Goal: Information Seeking & Learning: Check status

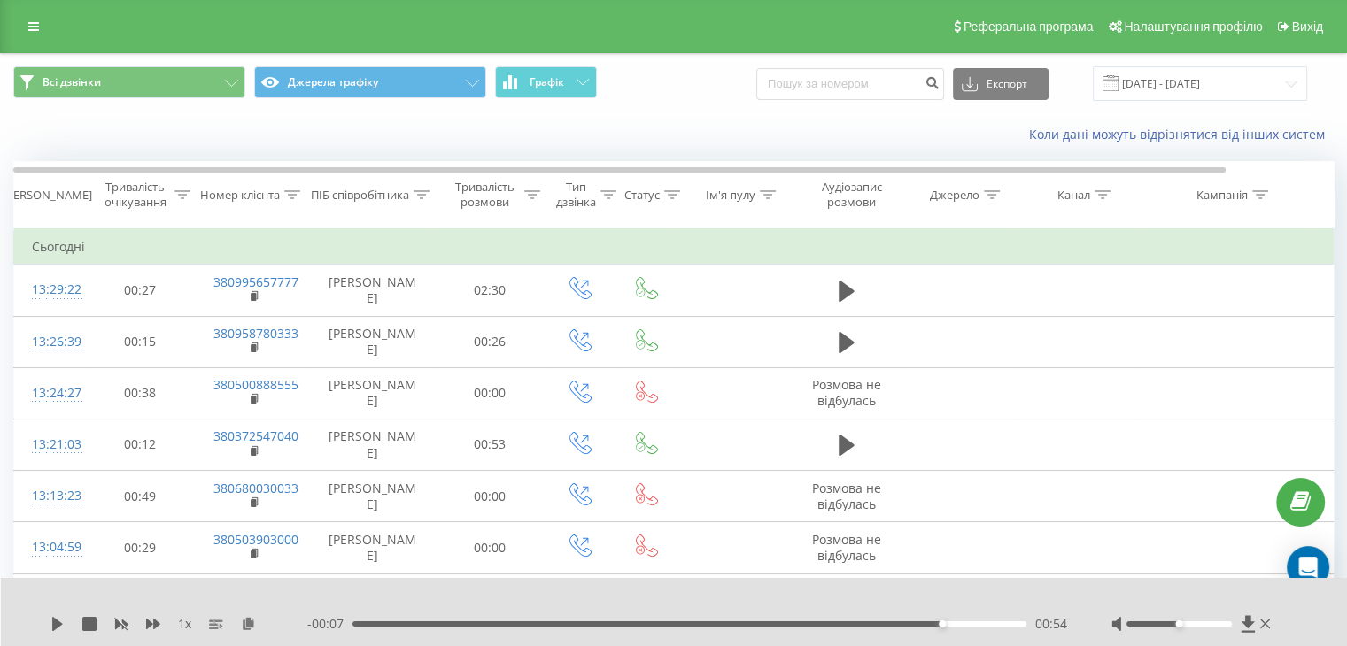
click at [1119, 87] on span at bounding box center [1111, 83] width 16 height 16
click at [1142, 86] on input "[DATE] - [DATE]" at bounding box center [1200, 83] width 214 height 35
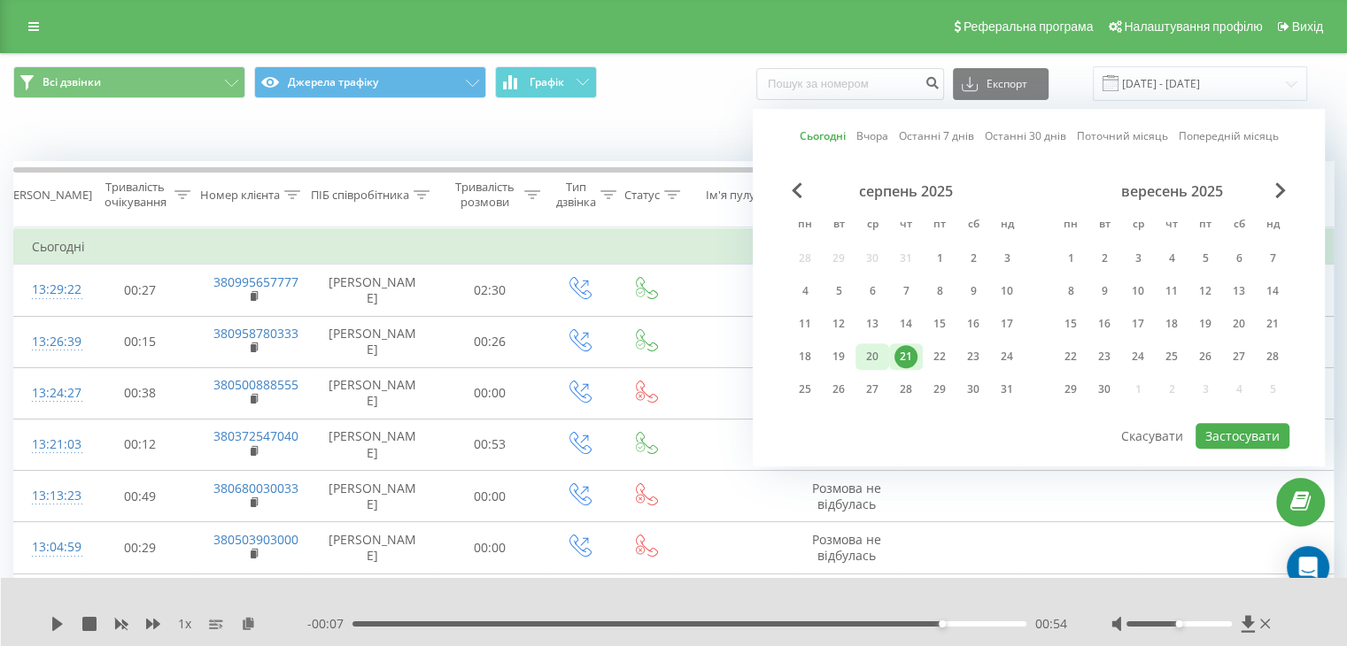
click at [879, 355] on div "20" at bounding box center [872, 356] width 23 height 23
click at [1232, 430] on button "Застосувати" at bounding box center [1243, 436] width 94 height 26
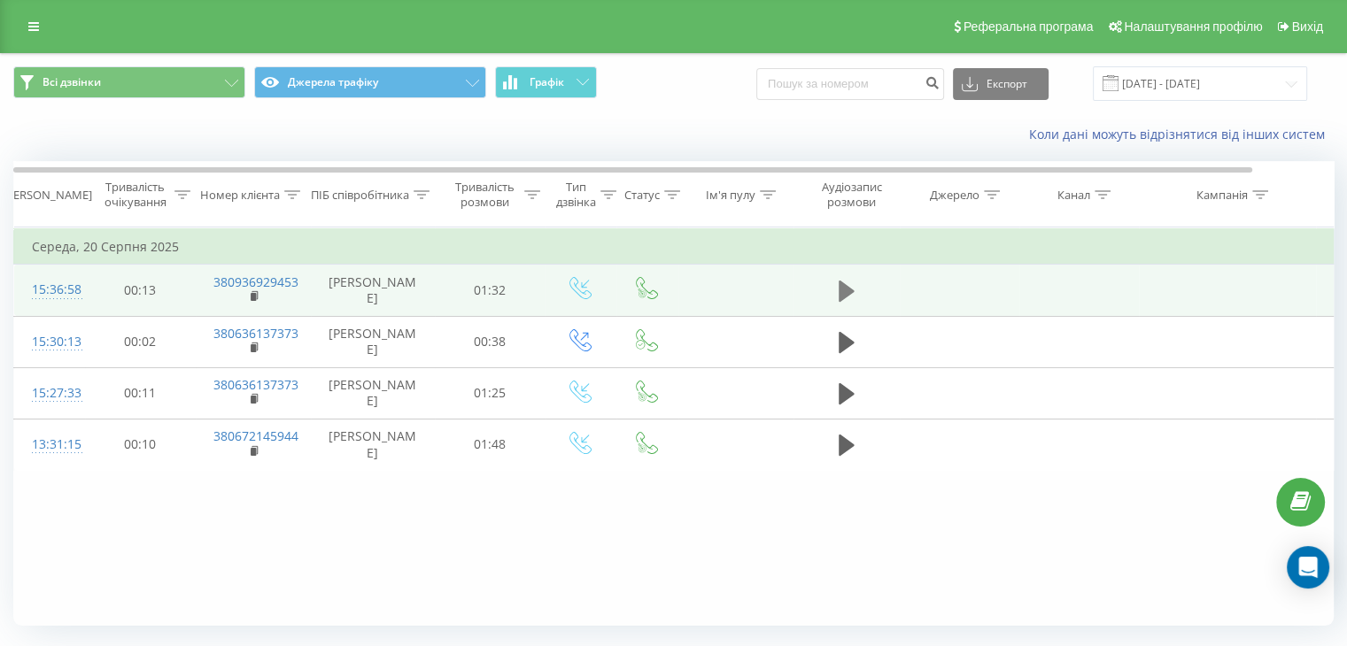
click at [850, 290] on icon at bounding box center [847, 291] width 16 height 21
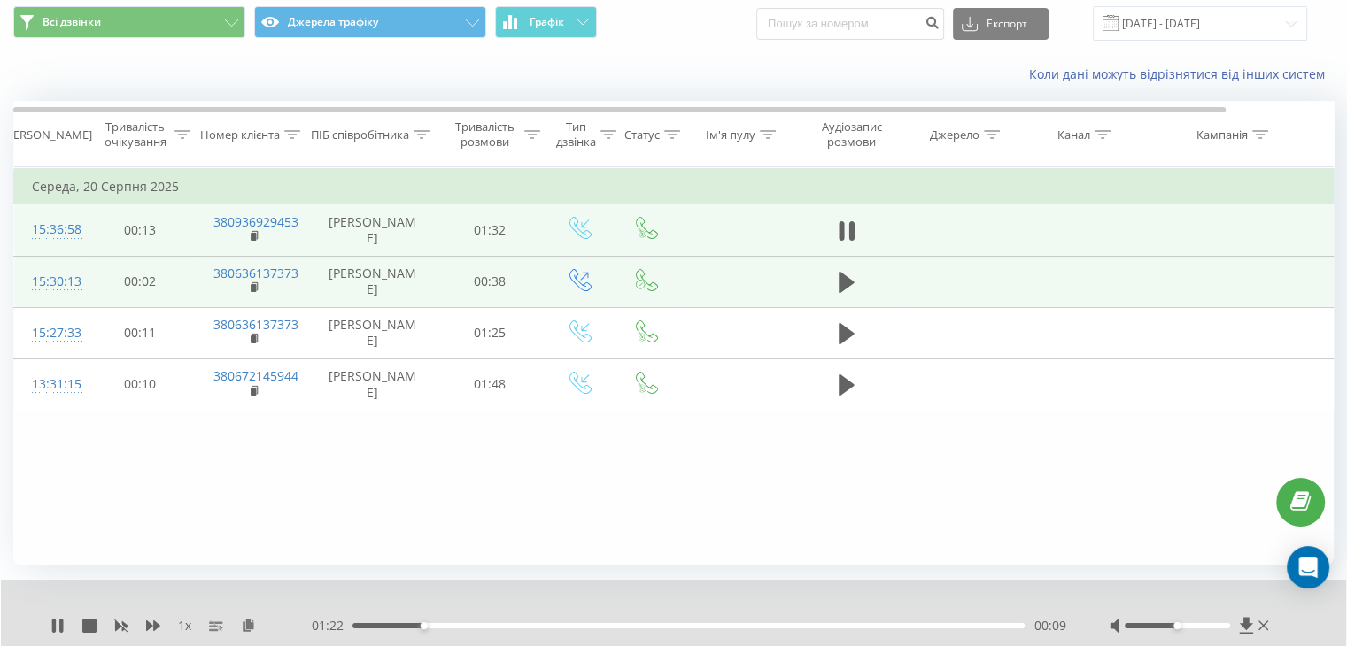
scroll to position [113, 0]
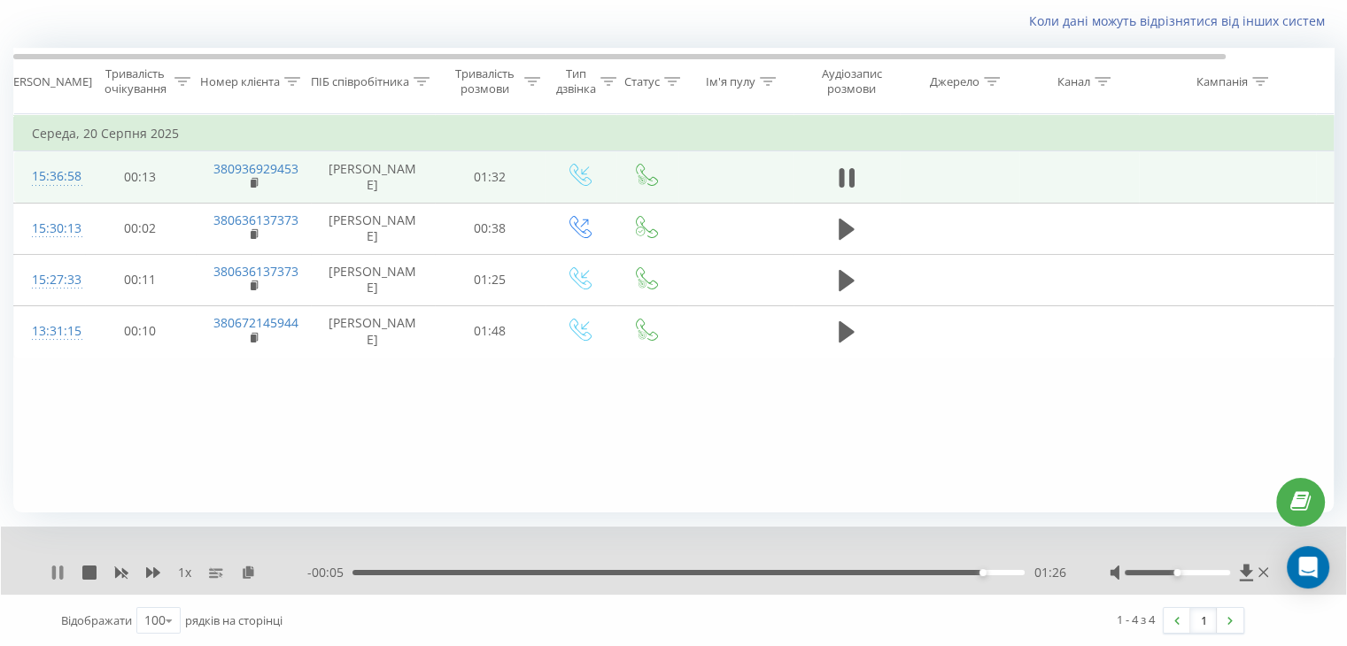
click at [57, 572] on icon at bounding box center [57, 573] width 14 height 14
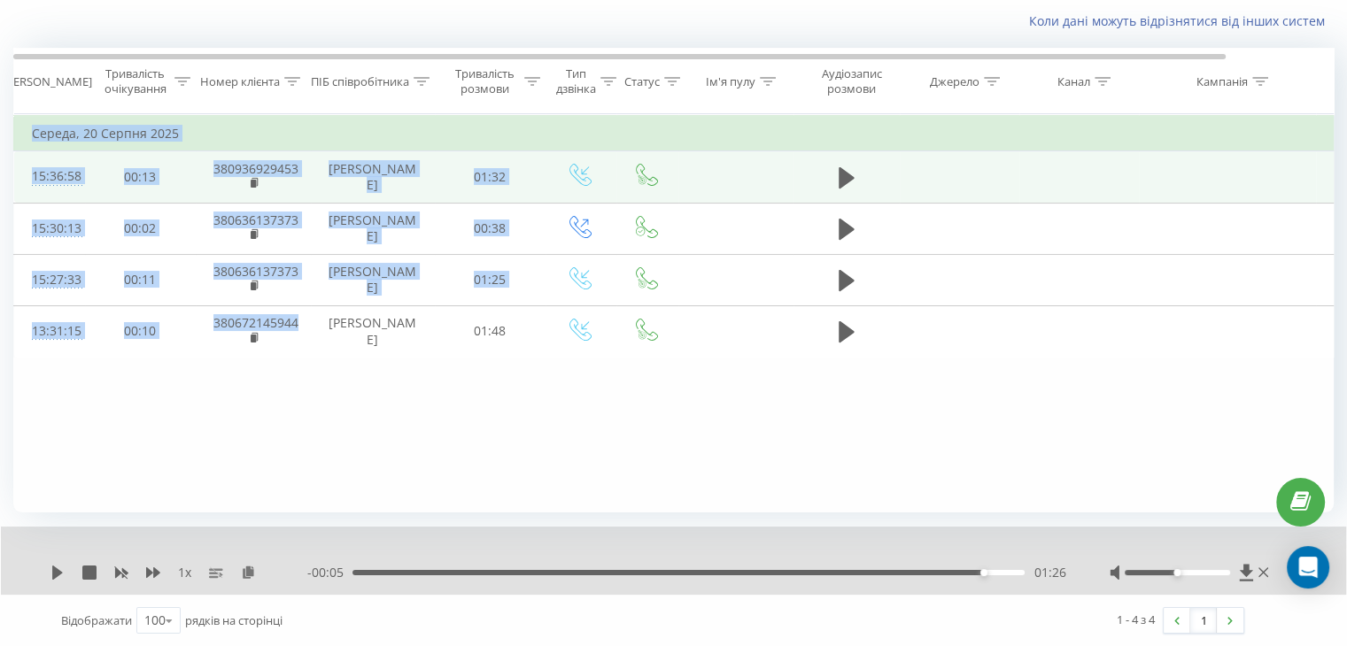
drag, startPoint x: 308, startPoint y: 330, endPoint x: 229, endPoint y: 406, distance: 109.0
click at [229, 406] on div "Фільтрувати за умовою Дорівнює Скасувати OK Фільтрувати за умовою Містить Скасу…" at bounding box center [673, 313] width 1320 height 399
click at [269, 415] on div "Фільтрувати за умовою Дорівнює Скасувати OK Фільтрувати за умовою Містить Скасу…" at bounding box center [673, 313] width 1320 height 399
drag, startPoint x: 298, startPoint y: 323, endPoint x: 28, endPoint y: 175, distance: 307.9
click at [28, 175] on tbody "[DATE] 15:36:58 00:13 380936929453 [PERSON_NAME] 01:32 15:30:13 00:02 380636137…" at bounding box center [731, 236] width 1435 height 241
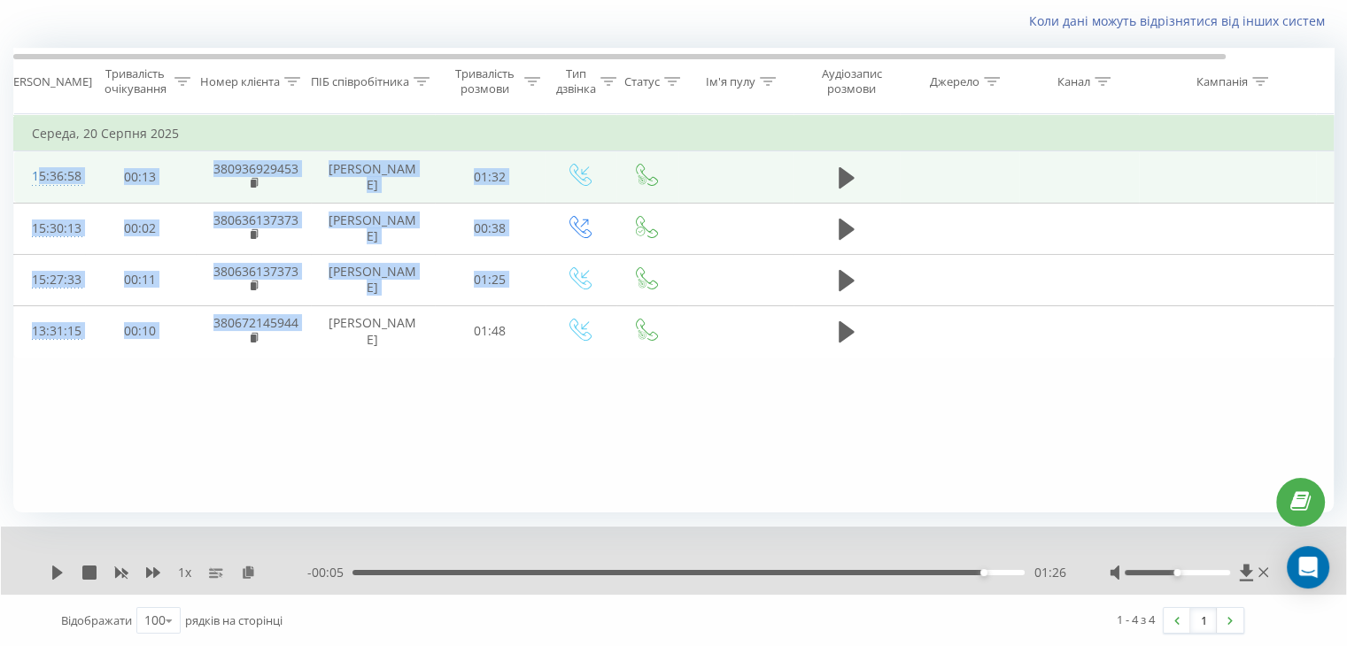
click at [18, 175] on td "15:36:58" at bounding box center [49, 176] width 71 height 51
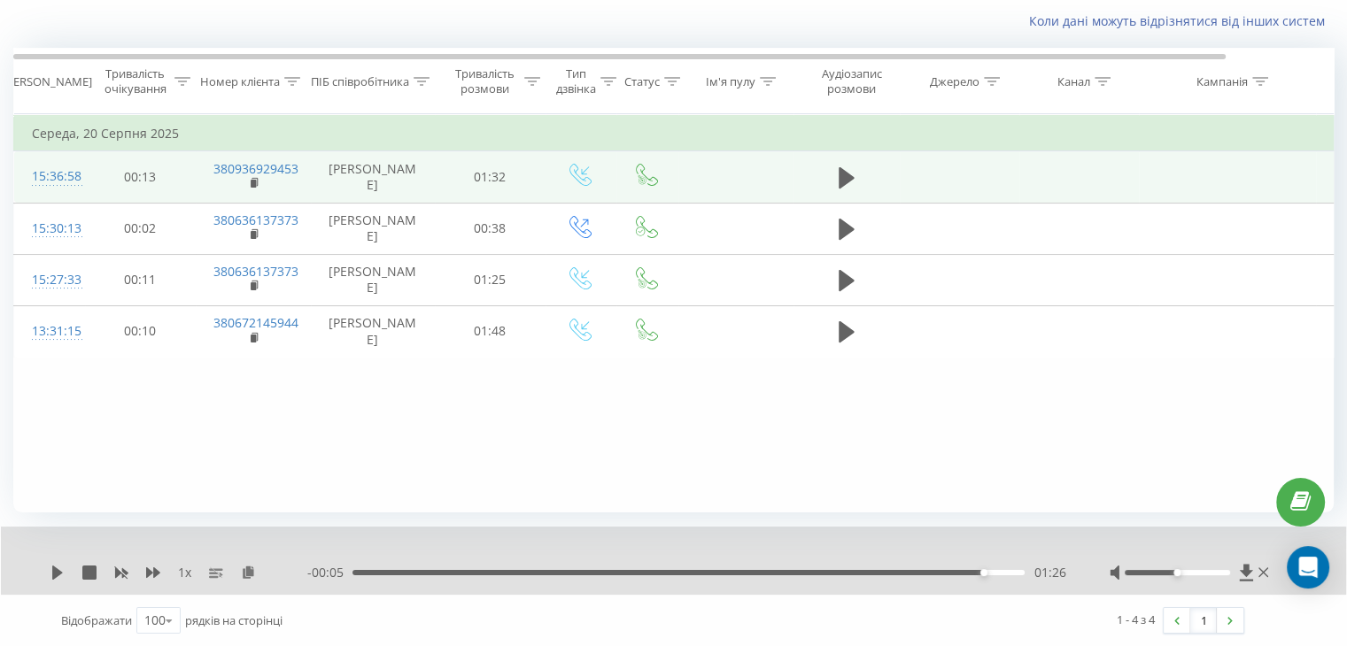
scroll to position [46, 0]
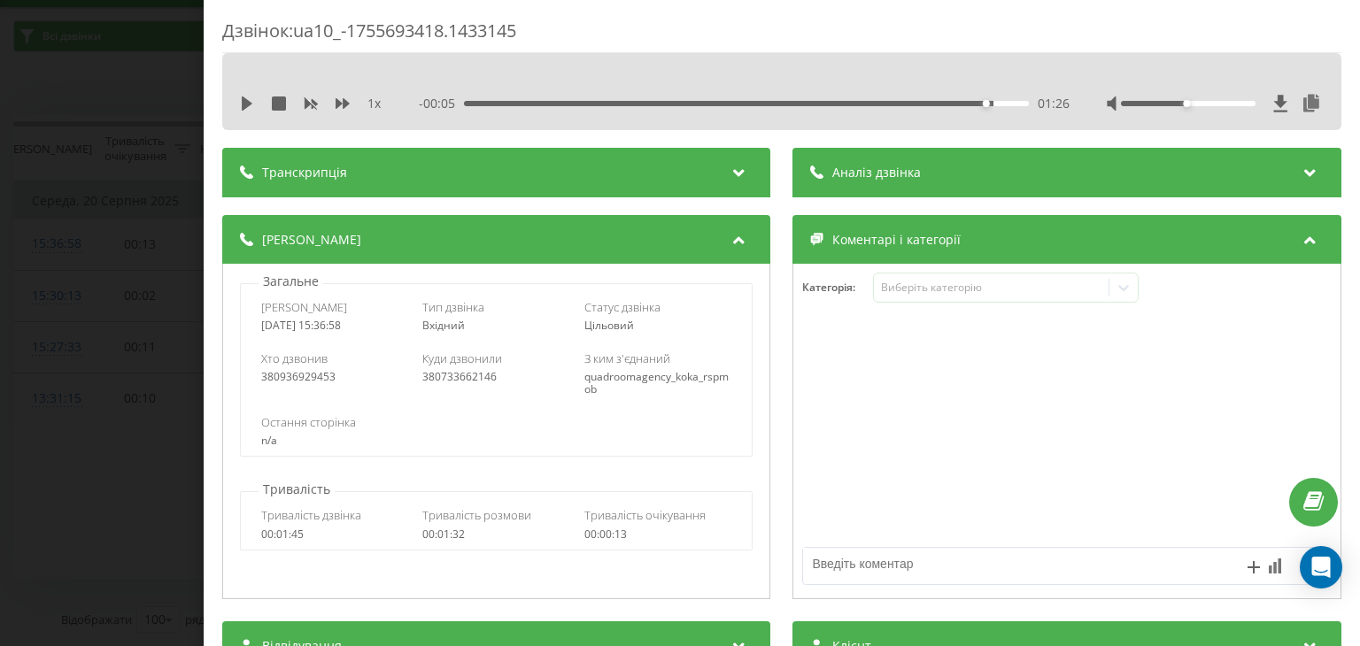
click at [18, 89] on div "Дзвінок : ua10_-1755693418.1433145 1 x - 00:05 01:26 01:26 Транскрипція Для AI-…" at bounding box center [680, 323] width 1360 height 646
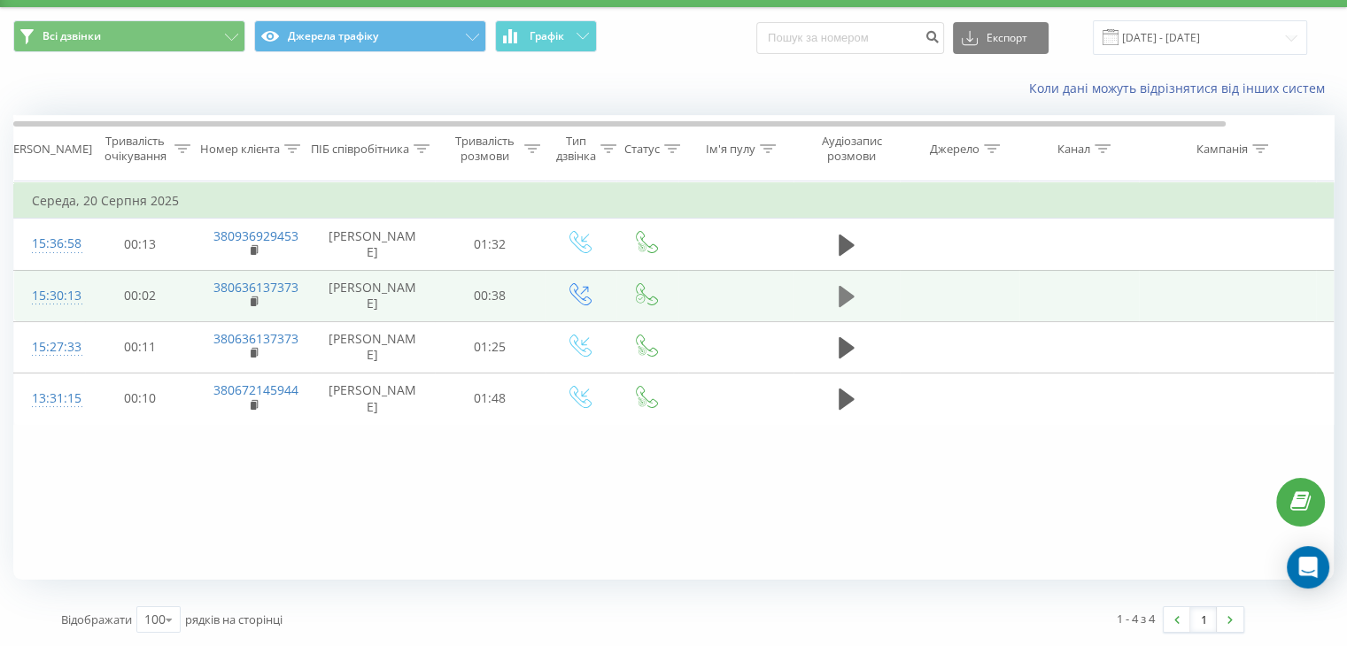
click at [839, 301] on icon at bounding box center [847, 296] width 16 height 21
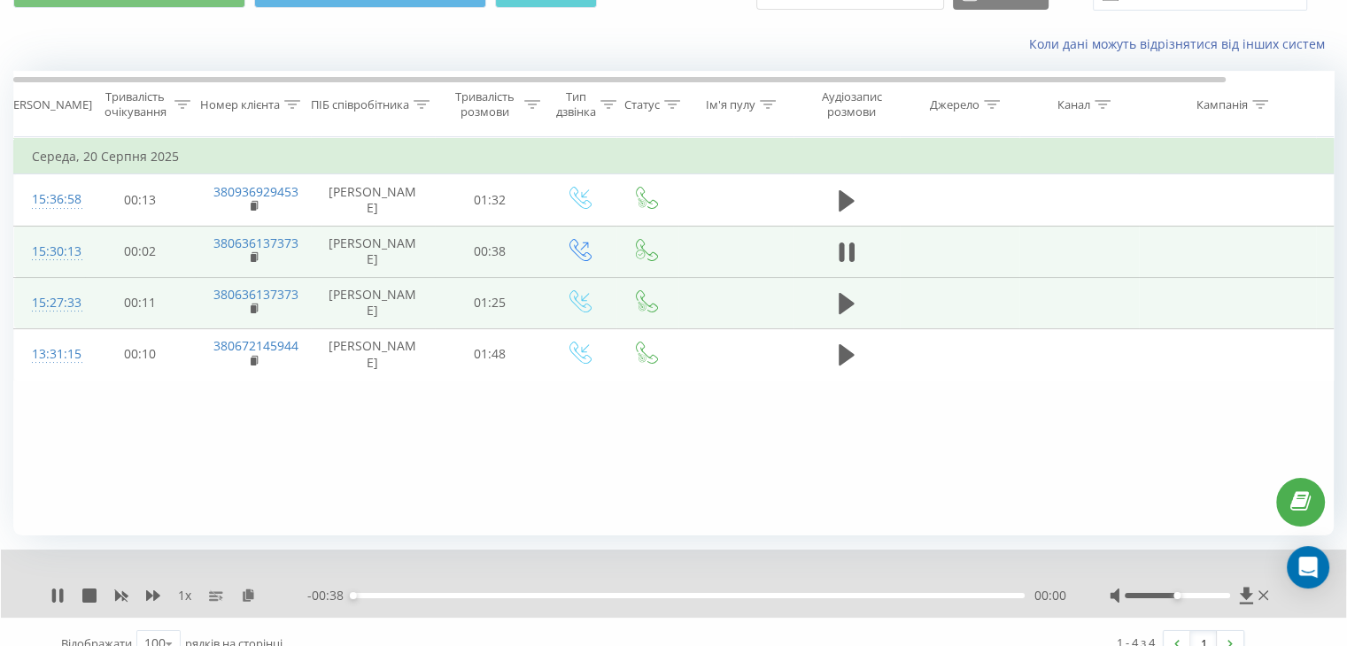
scroll to position [113, 0]
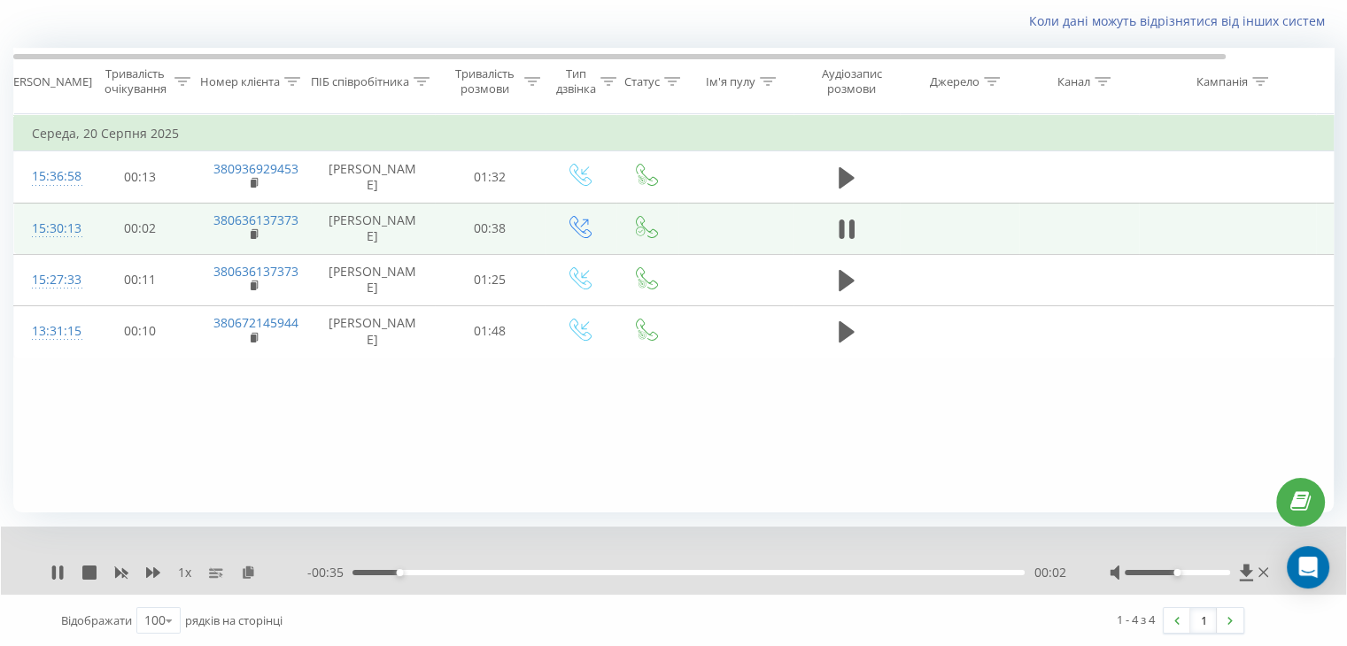
drag, startPoint x: 601, startPoint y: 578, endPoint x: 614, endPoint y: 575, distance: 12.9
click at [604, 578] on div "- 00:35 00:02 00:02" at bounding box center [686, 573] width 758 height 18
click at [620, 572] on div "00:02" at bounding box center [688, 572] width 672 height 5
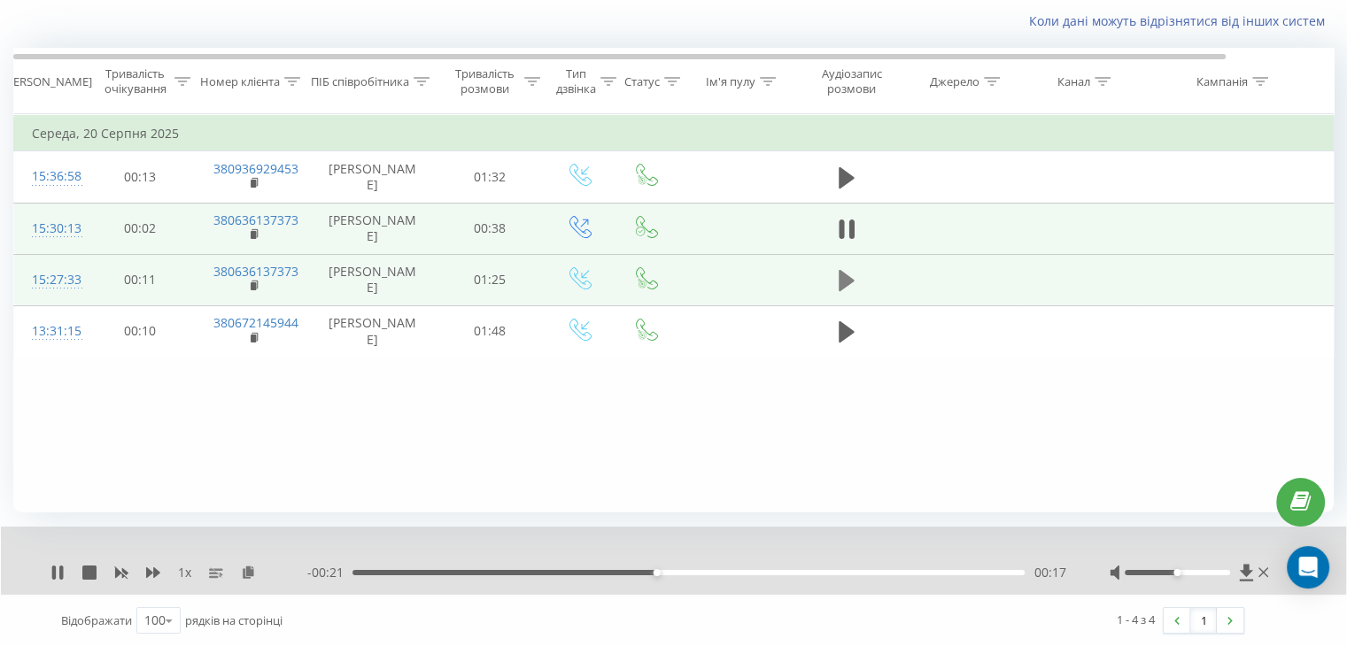
click at [848, 270] on icon at bounding box center [847, 280] width 16 height 25
click at [375, 575] on div "- 01:24 00:01 00:01" at bounding box center [686, 573] width 758 height 18
click at [383, 571] on div "00:04" at bounding box center [688, 572] width 672 height 5
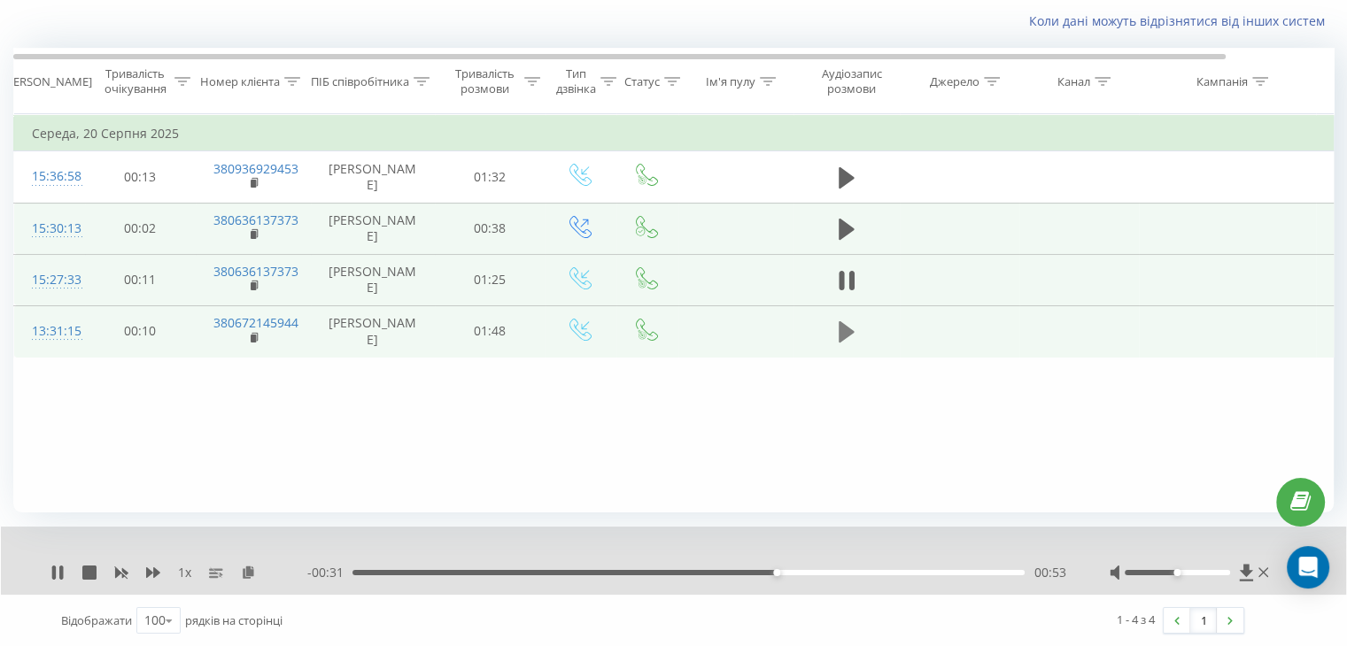
click at [846, 329] on icon at bounding box center [847, 331] width 16 height 21
click at [907, 570] on div "01:29" at bounding box center [688, 572] width 672 height 5
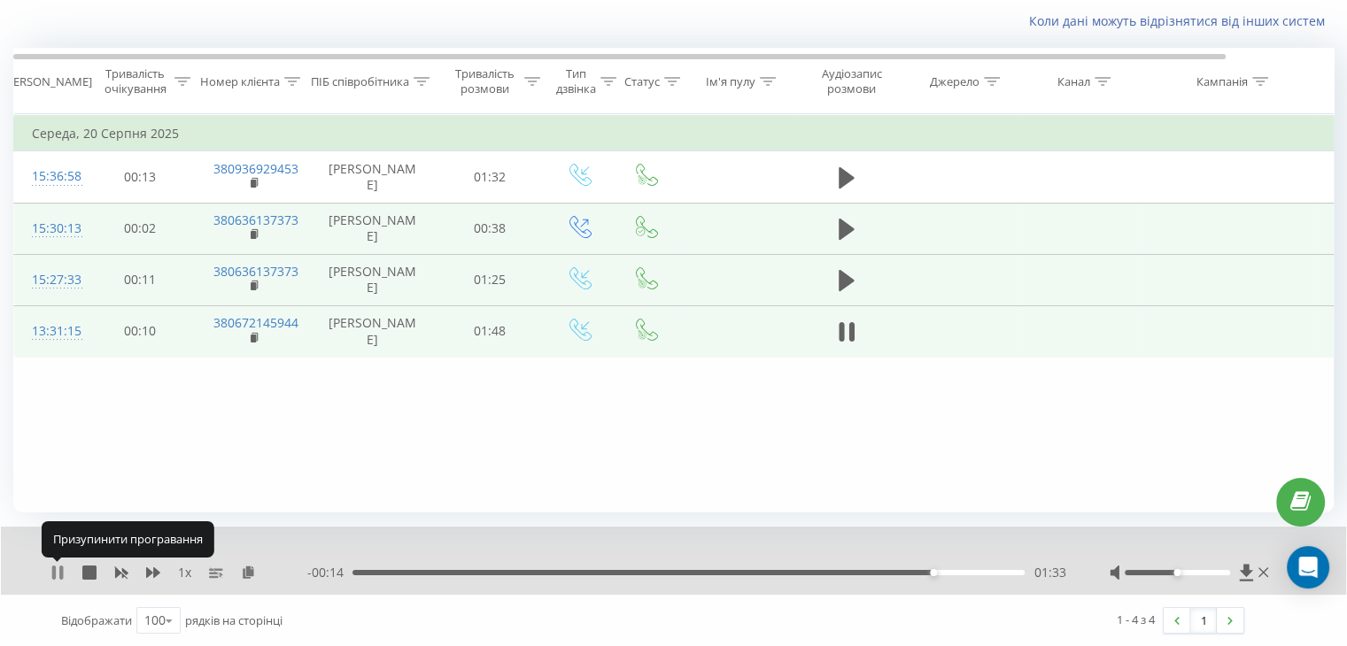
click at [54, 574] on icon at bounding box center [54, 573] width 4 height 14
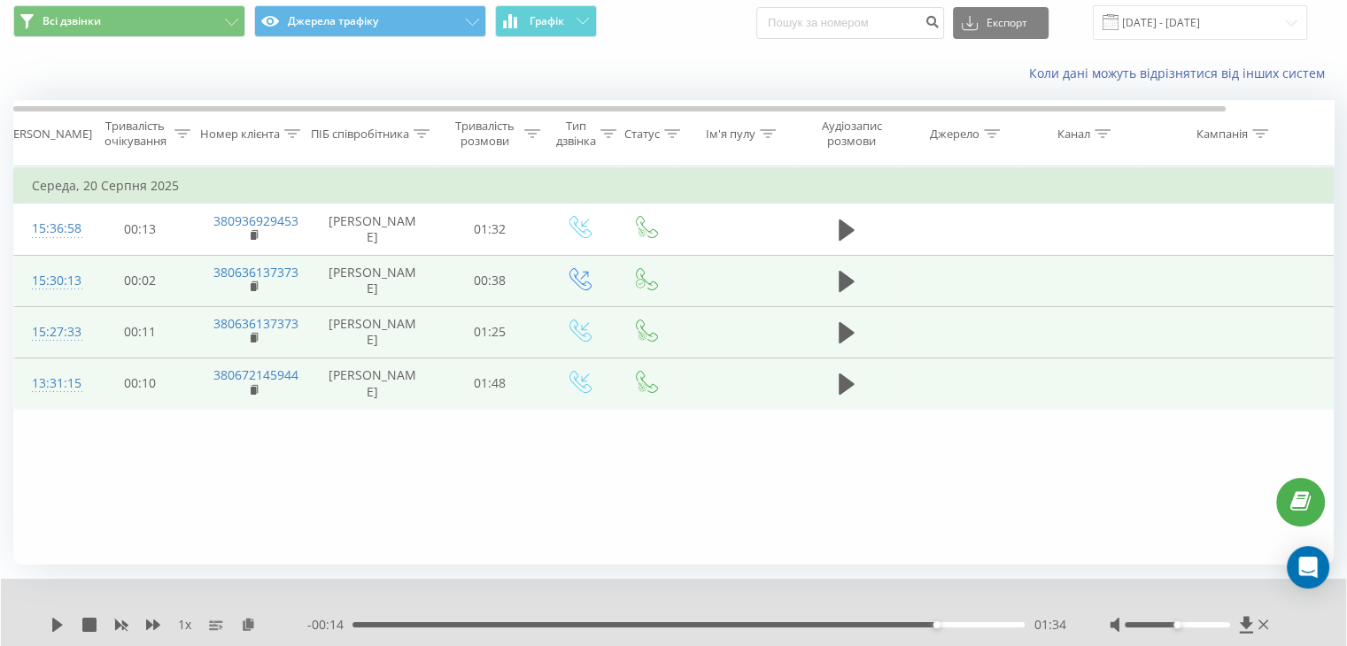
scroll to position [0, 0]
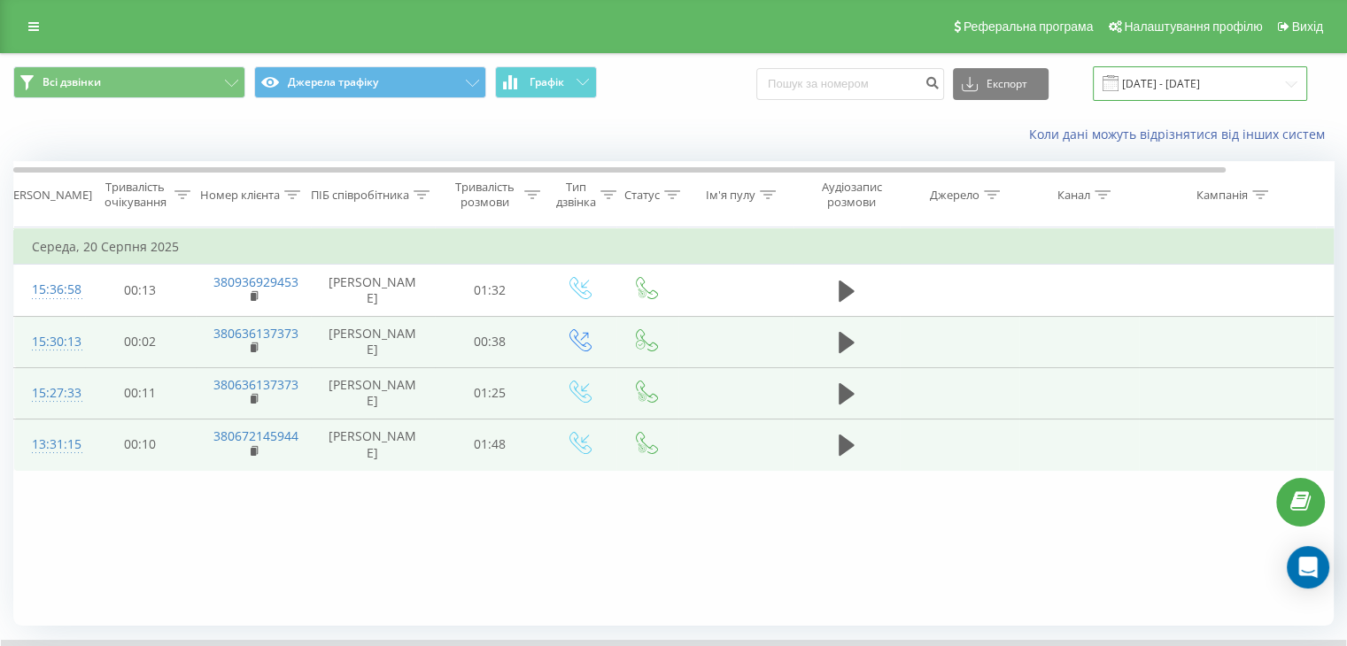
click at [1238, 85] on input "[DATE] - [DATE]" at bounding box center [1200, 83] width 214 height 35
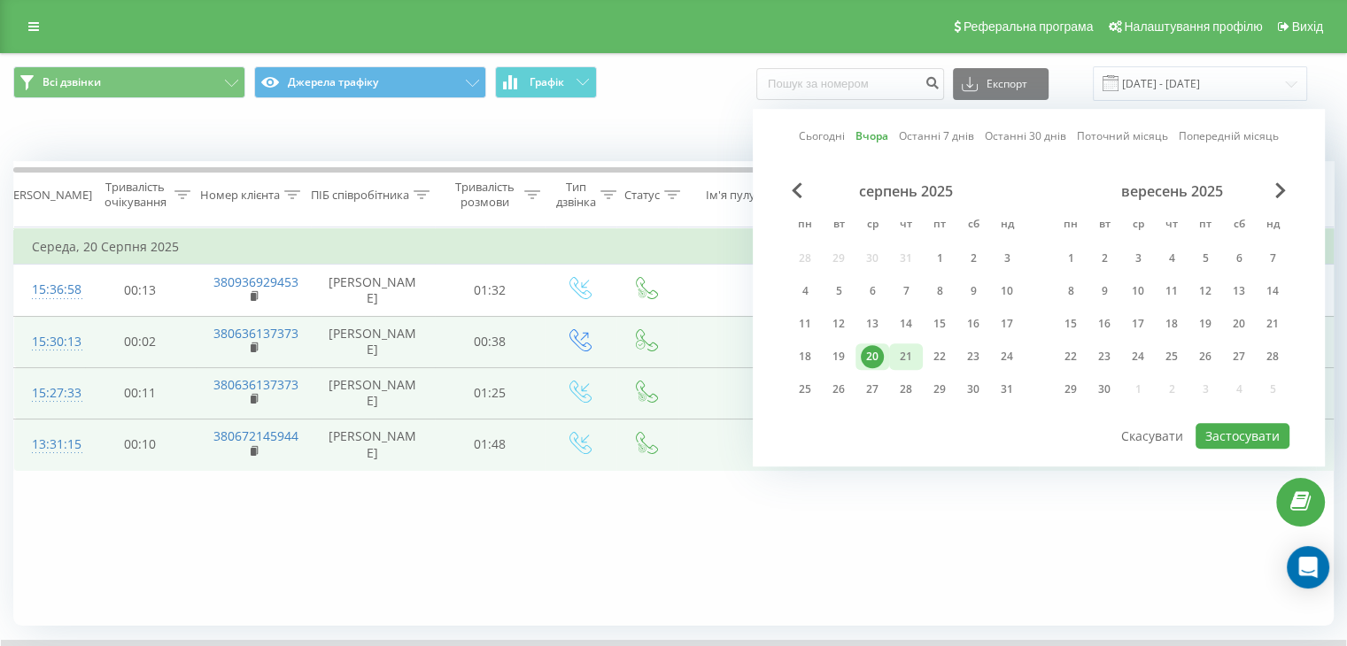
click at [910, 355] on div "21" at bounding box center [905, 356] width 23 height 23
click at [1245, 428] on button "Застосувати" at bounding box center [1243, 436] width 94 height 26
type input "[DATE] - [DATE]"
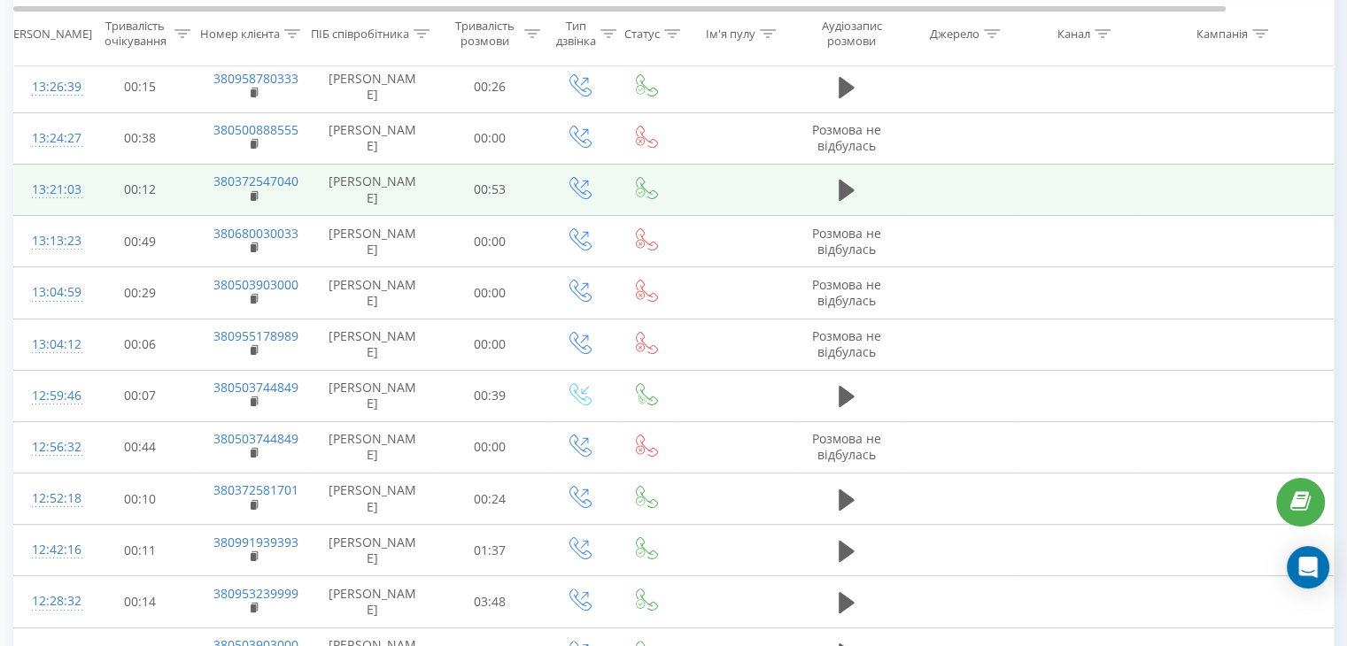
scroll to position [454, 0]
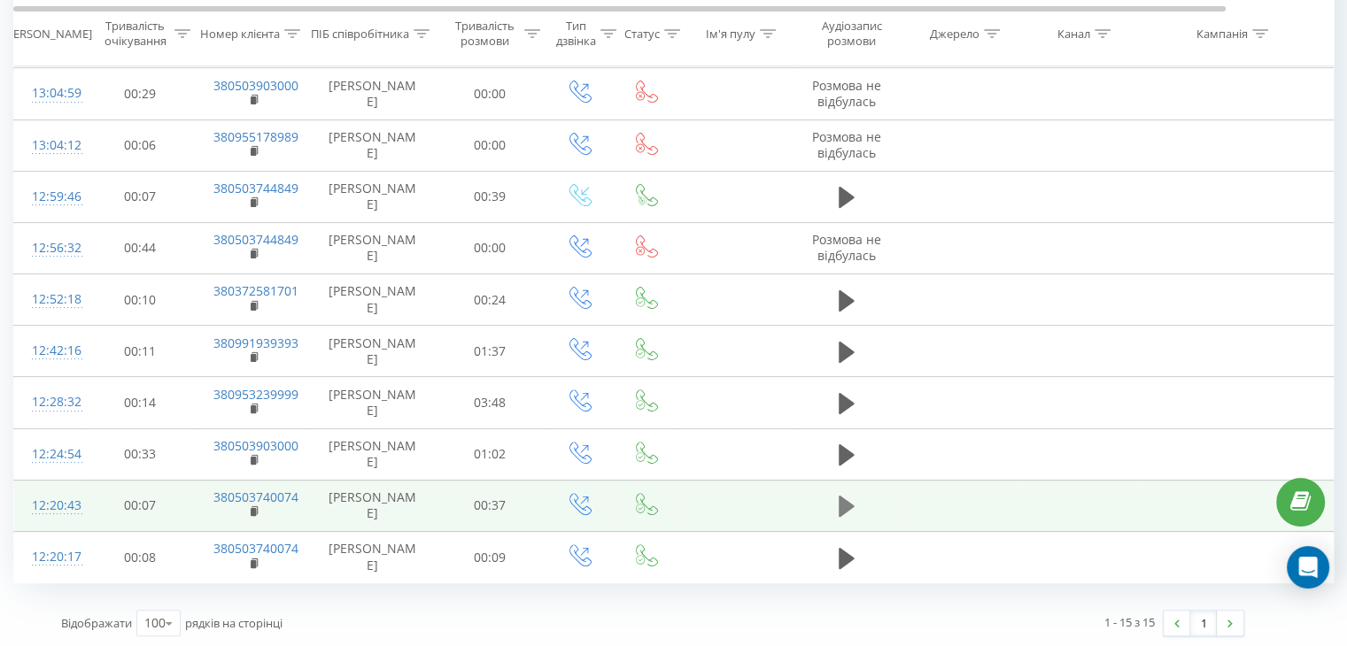
click at [842, 503] on icon at bounding box center [847, 506] width 16 height 21
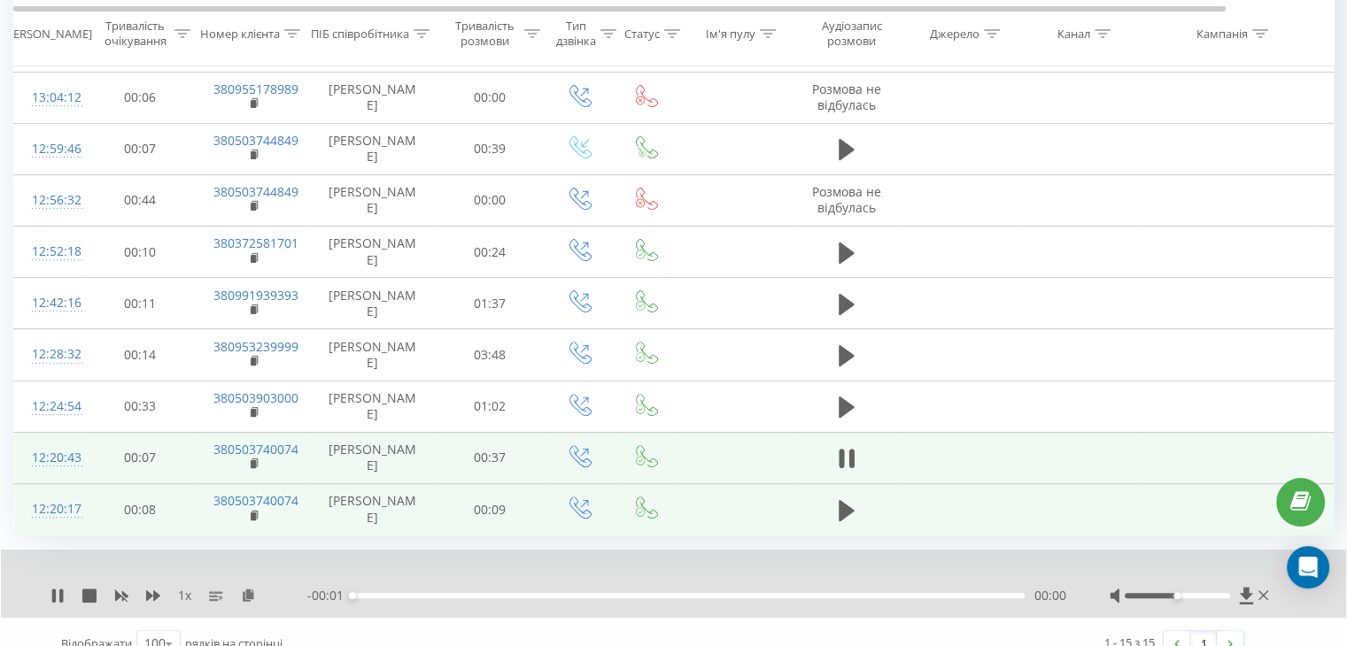
scroll to position [523, 0]
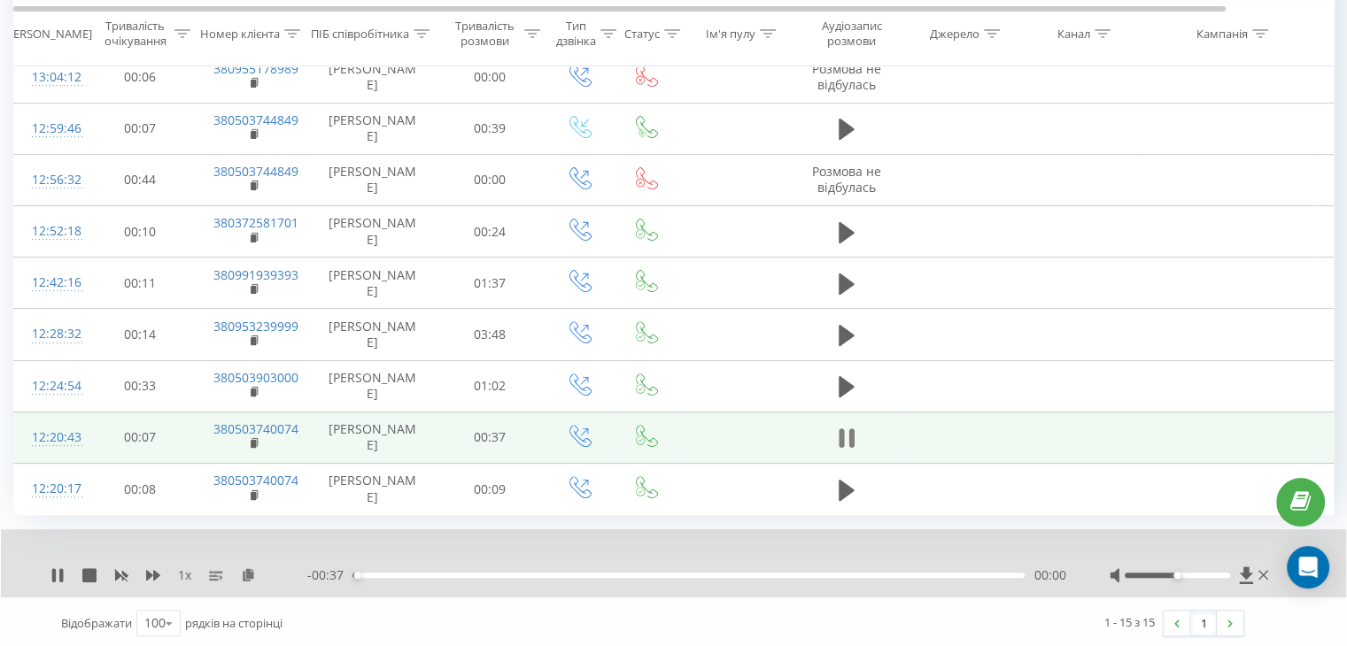
click at [848, 430] on icon at bounding box center [847, 438] width 16 height 25
click at [847, 427] on icon at bounding box center [847, 438] width 16 height 25
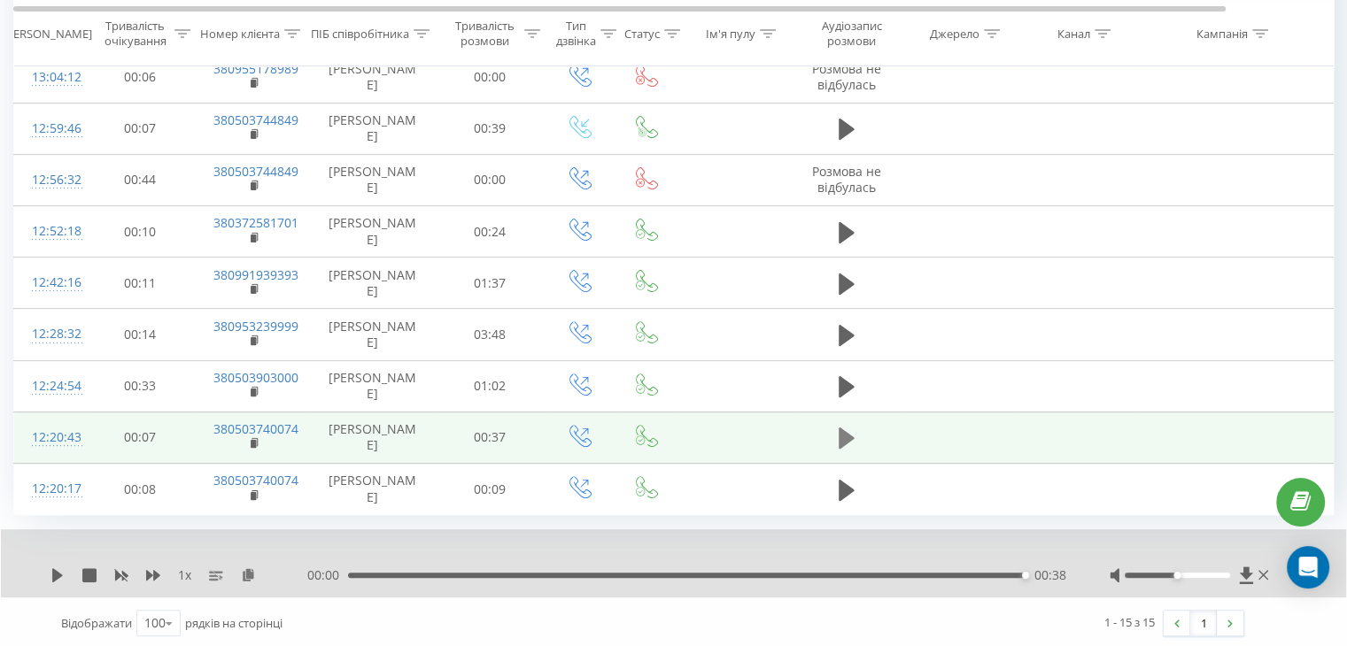
click at [841, 443] on icon at bounding box center [847, 438] width 16 height 21
click at [846, 426] on icon at bounding box center [847, 438] width 16 height 25
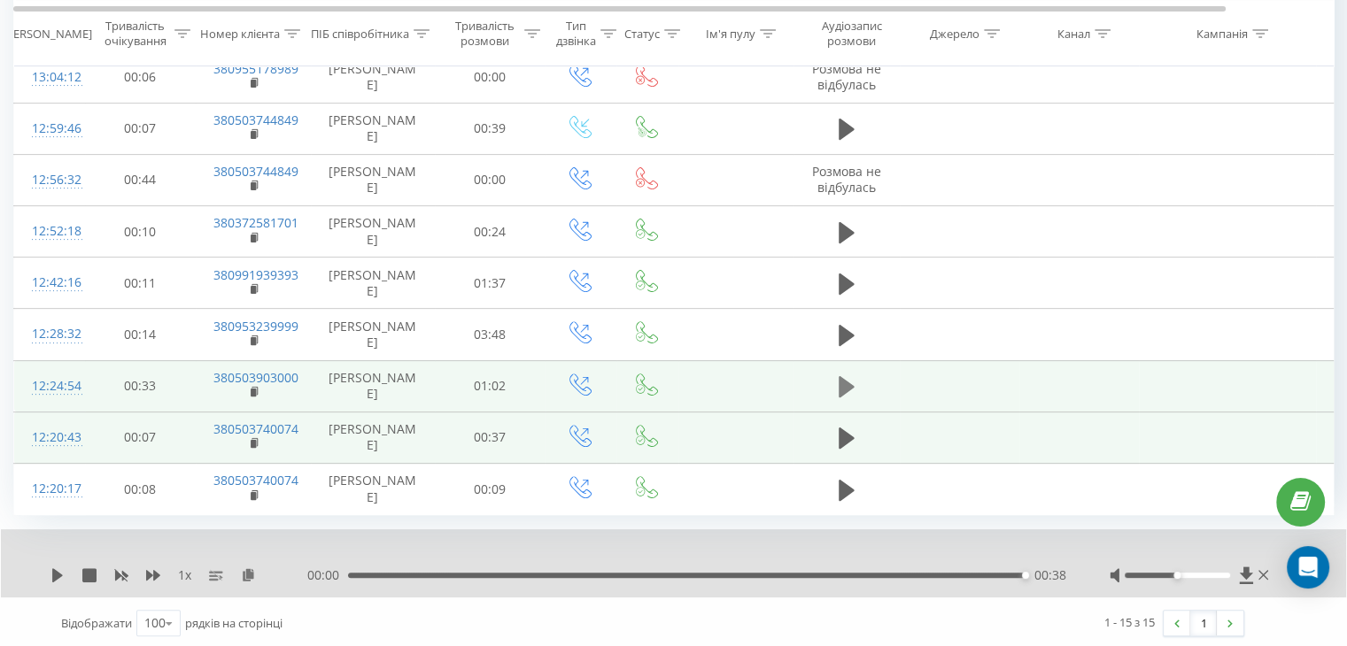
click at [851, 376] on icon at bounding box center [847, 387] width 16 height 25
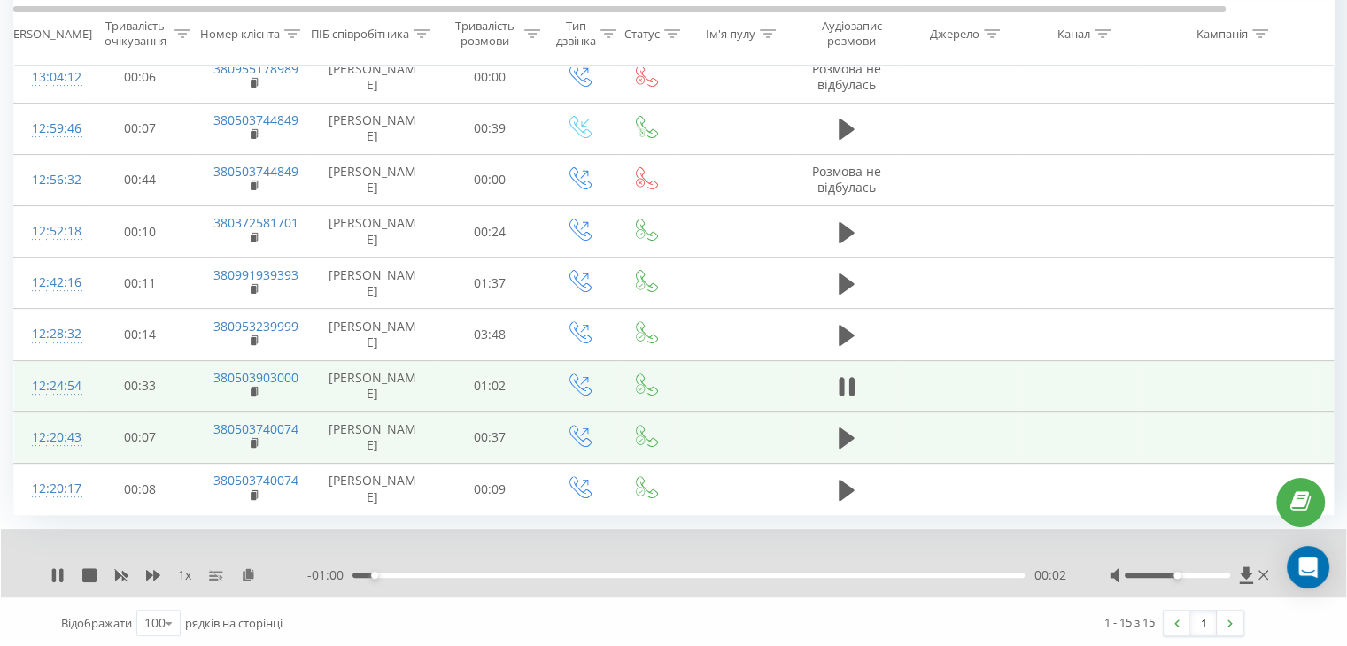
click at [470, 573] on div "00:02" at bounding box center [688, 575] width 672 height 5
click at [827, 573] on div "00:15" at bounding box center [688, 575] width 672 height 5
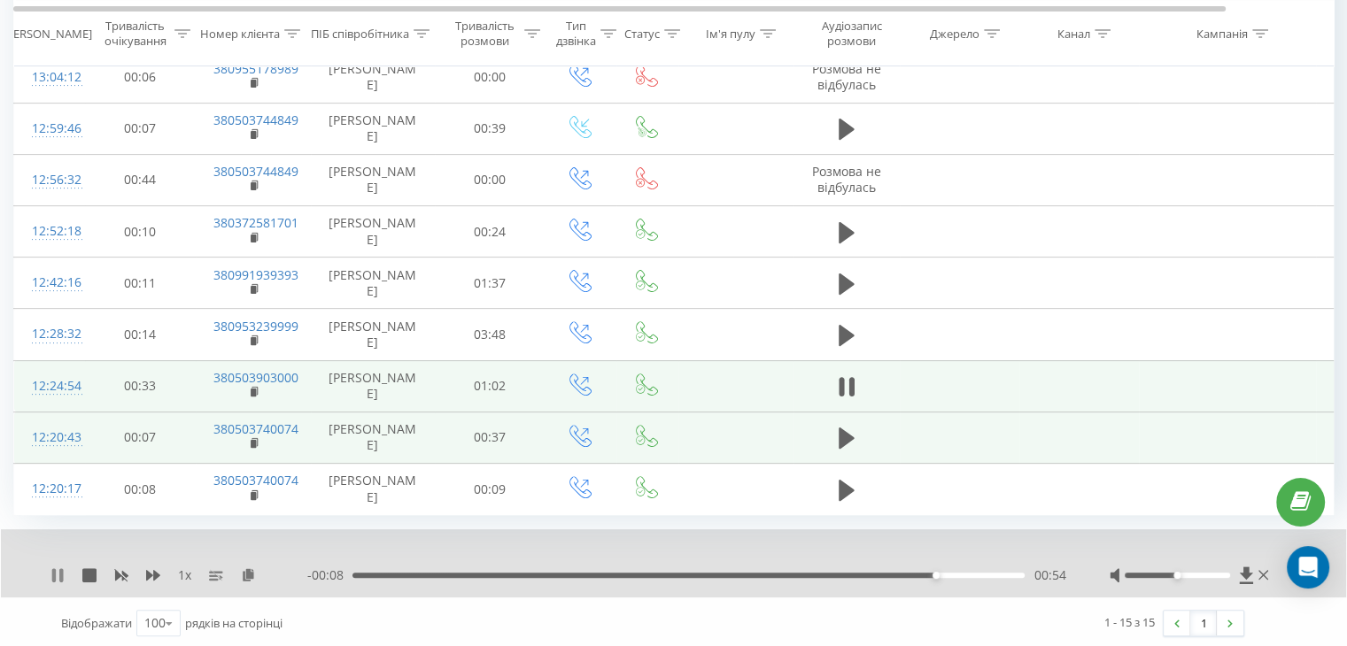
click at [57, 577] on icon at bounding box center [57, 576] width 14 height 14
